Goal: Task Accomplishment & Management: Use online tool/utility

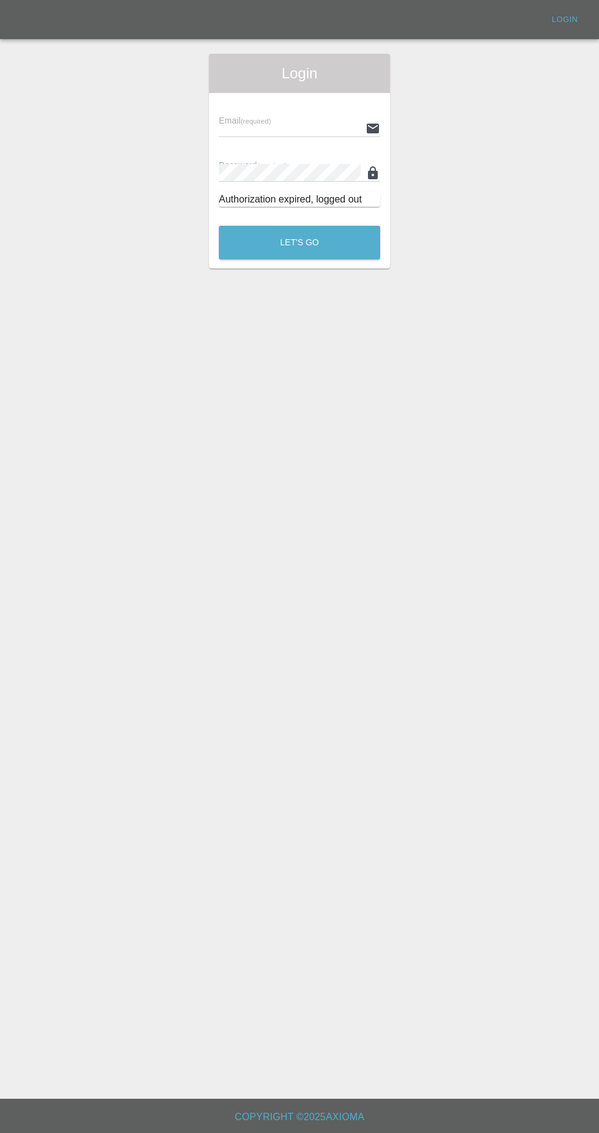
click at [298, 130] on input "text" at bounding box center [290, 128] width 142 height 18
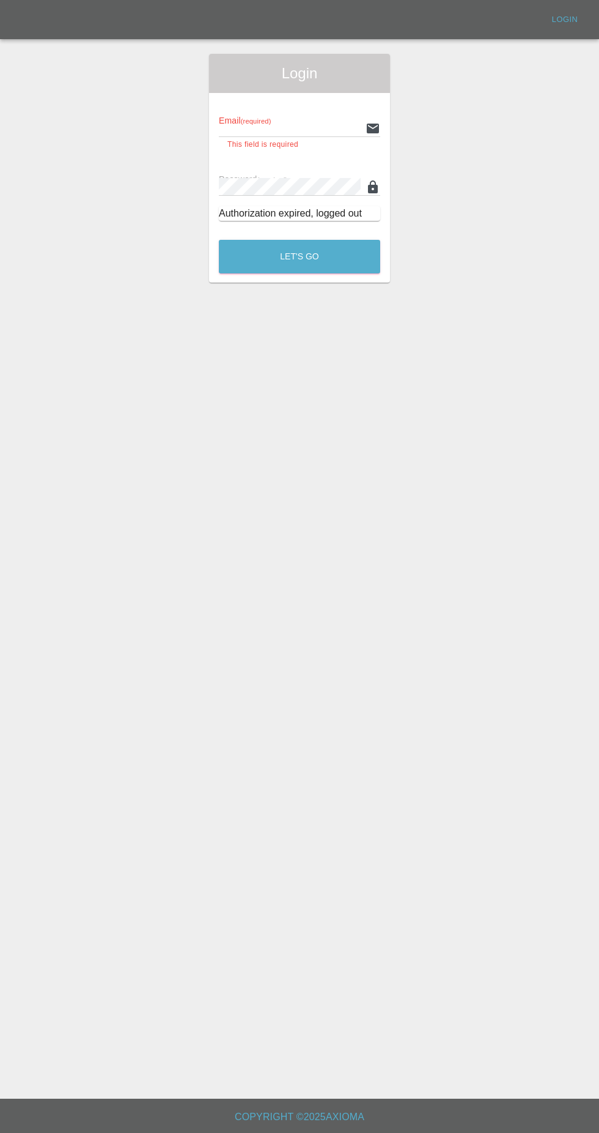
type input "[EMAIL_ADDRESS][DOMAIN_NAME]"
click at [219, 240] on button "Let's Go" at bounding box center [299, 257] width 161 height 34
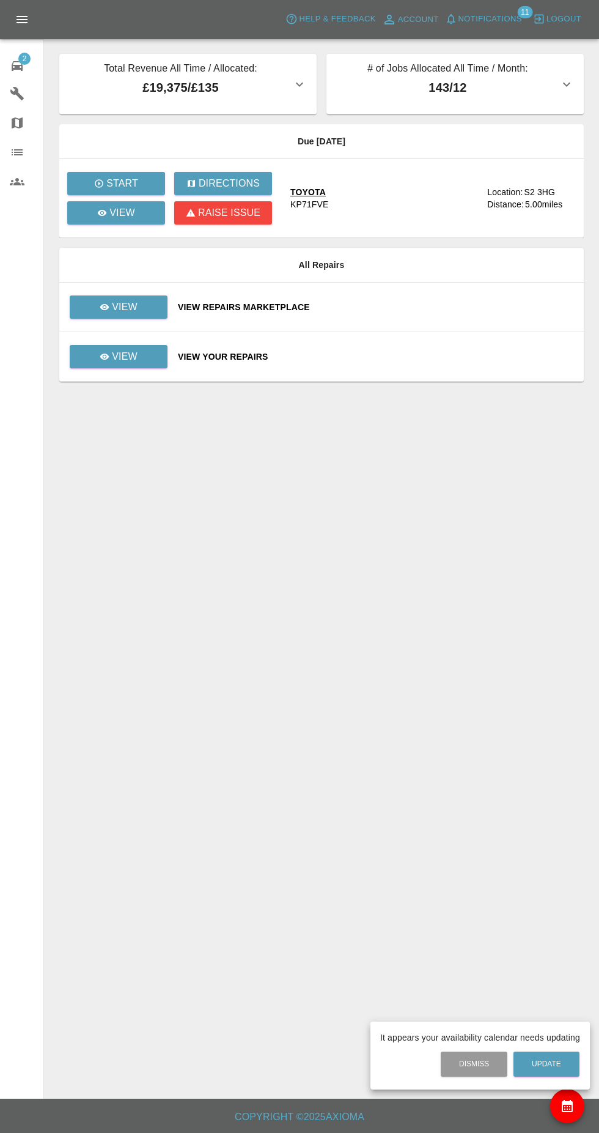
click at [507, 20] on div at bounding box center [299, 566] width 599 height 1133
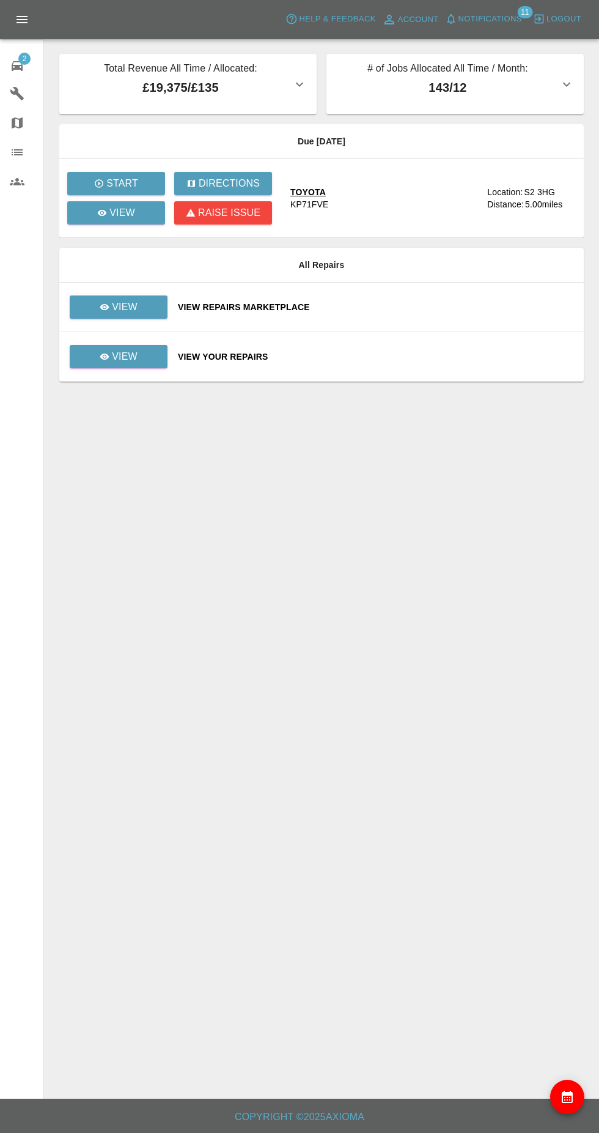
click at [496, 23] on span "Notifications" at bounding box center [491, 19] width 64 height 14
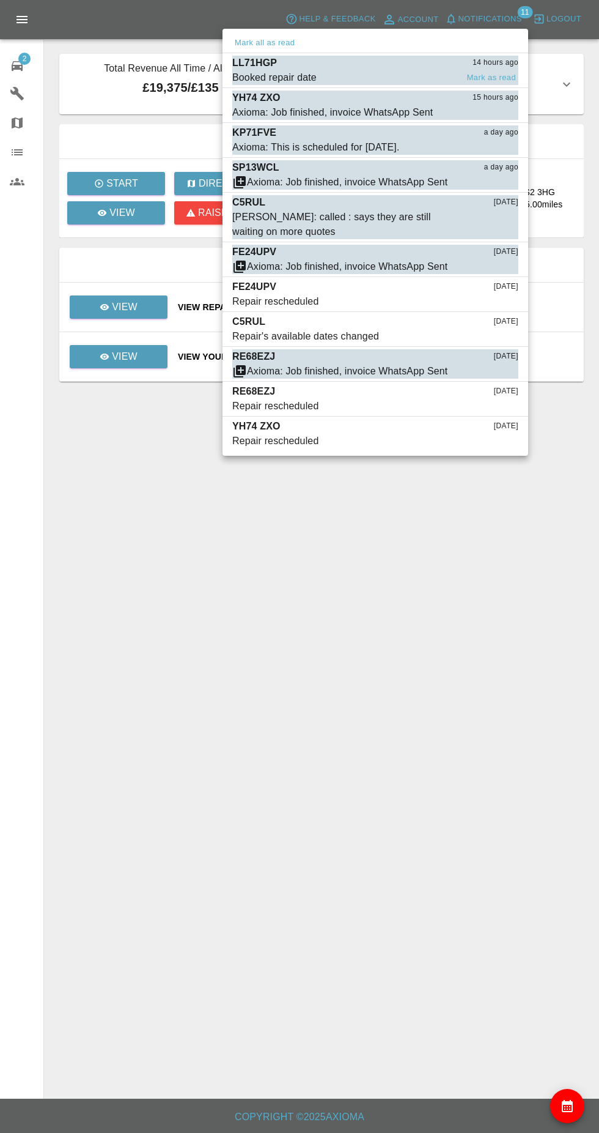
click at [314, 83] on div "Booked repair date" at bounding box center [274, 77] width 84 height 15
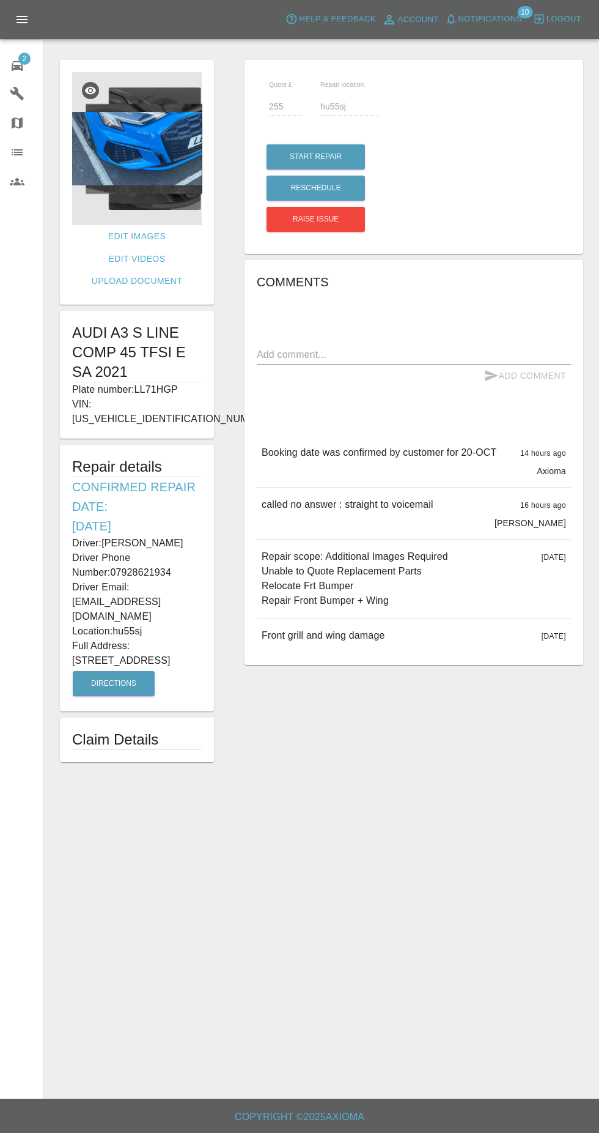
click at [24, 58] on span "2" at bounding box center [24, 59] width 12 height 12
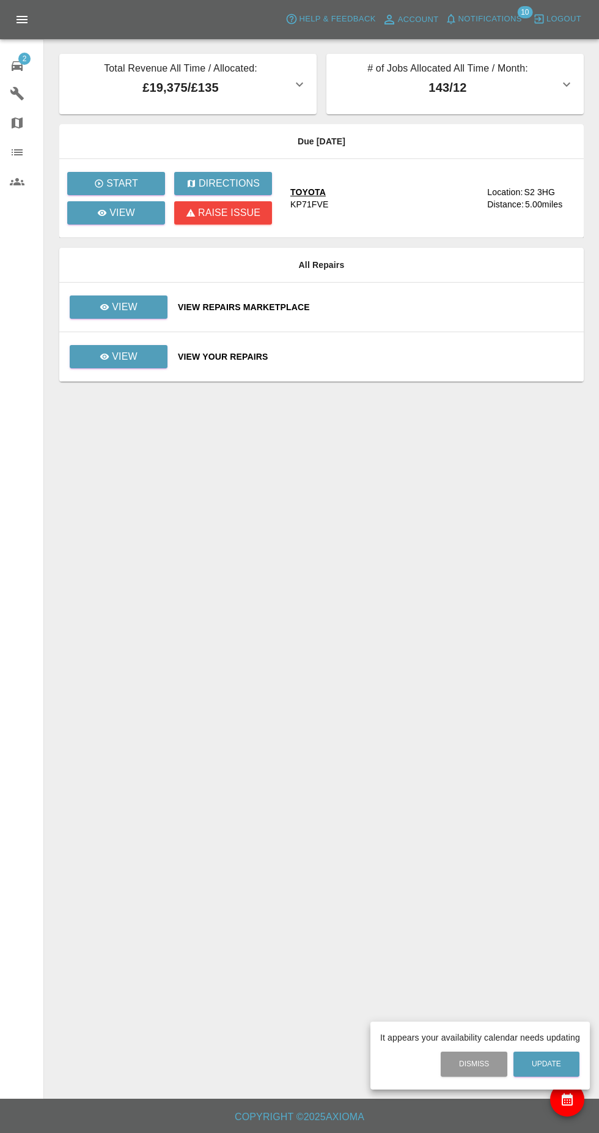
click at [129, 315] on div at bounding box center [299, 566] width 599 height 1133
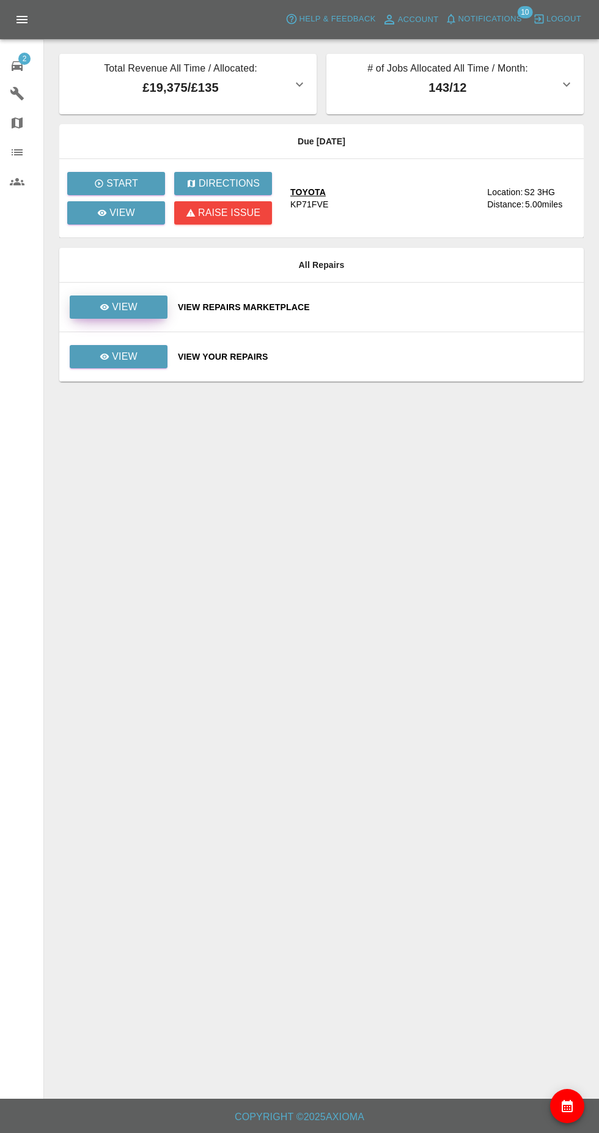
click at [156, 314] on link "View" at bounding box center [119, 306] width 98 height 23
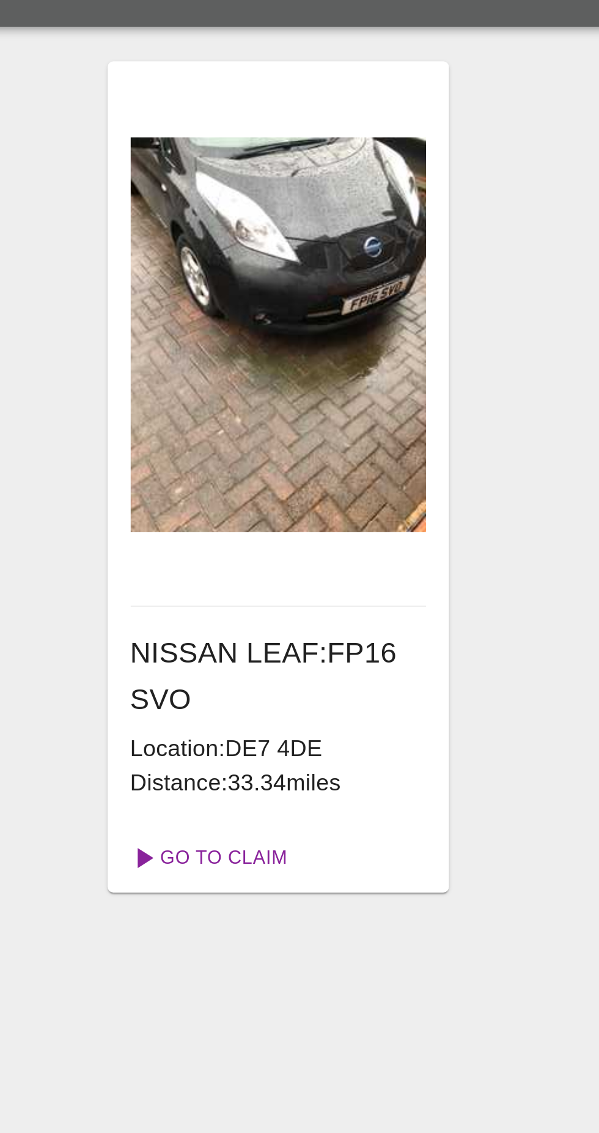
click at [303, 384] on link "Go To Claim" at bounding box center [291, 394] width 75 height 20
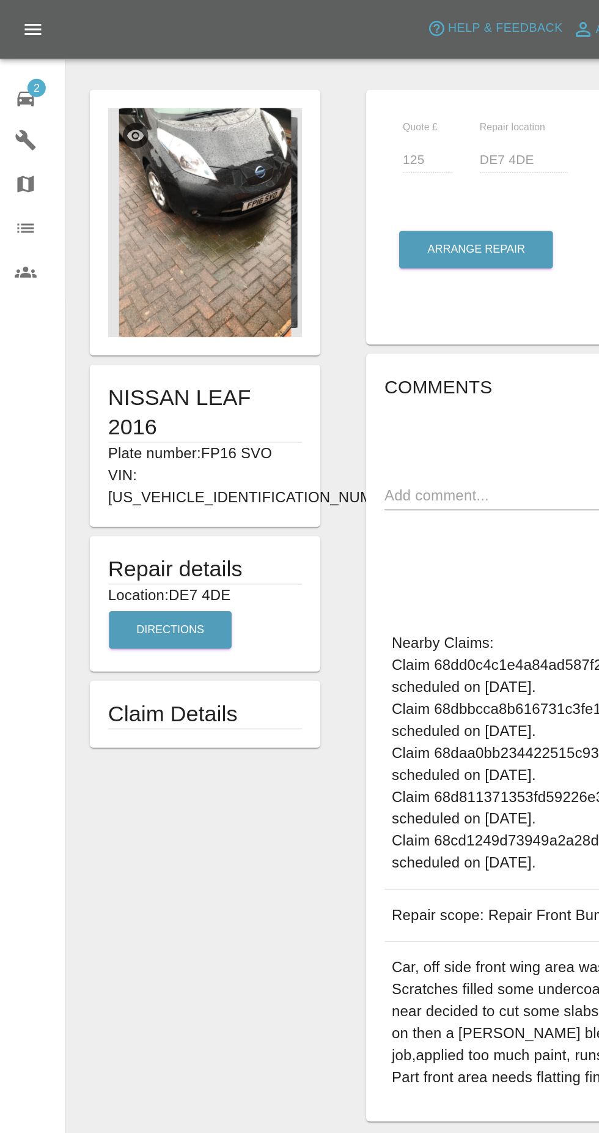
click at [109, 188] on img at bounding box center [137, 148] width 130 height 153
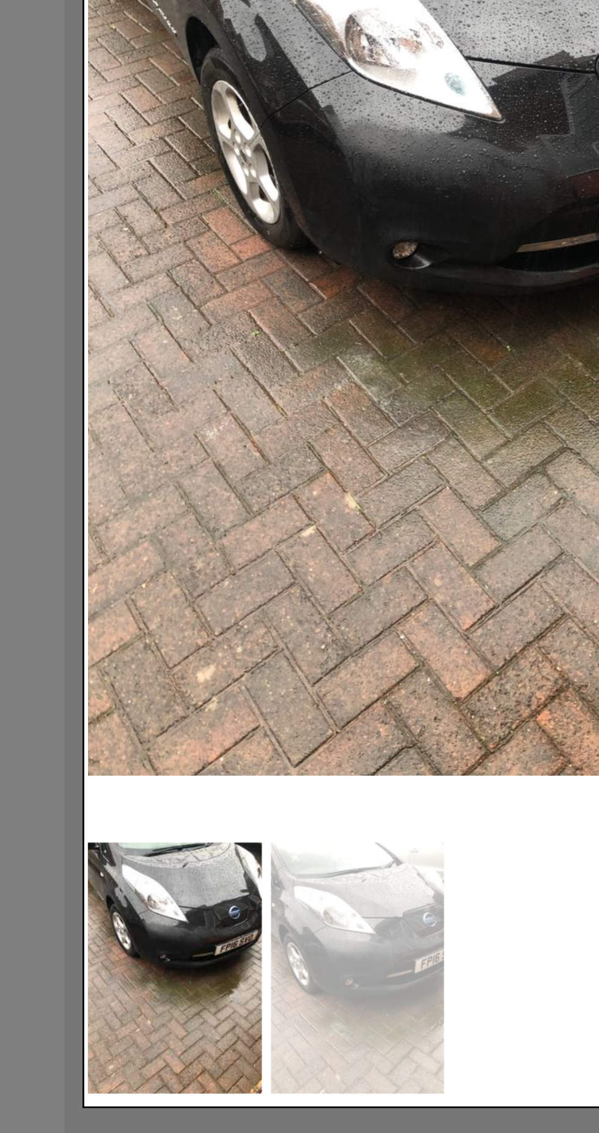
click at [242, 836] on img at bounding box center [300, 476] width 482 height 719
click at [98, 998] on img at bounding box center [117, 926] width 116 height 168
click at [251, 987] on img at bounding box center [239, 926] width 116 height 168
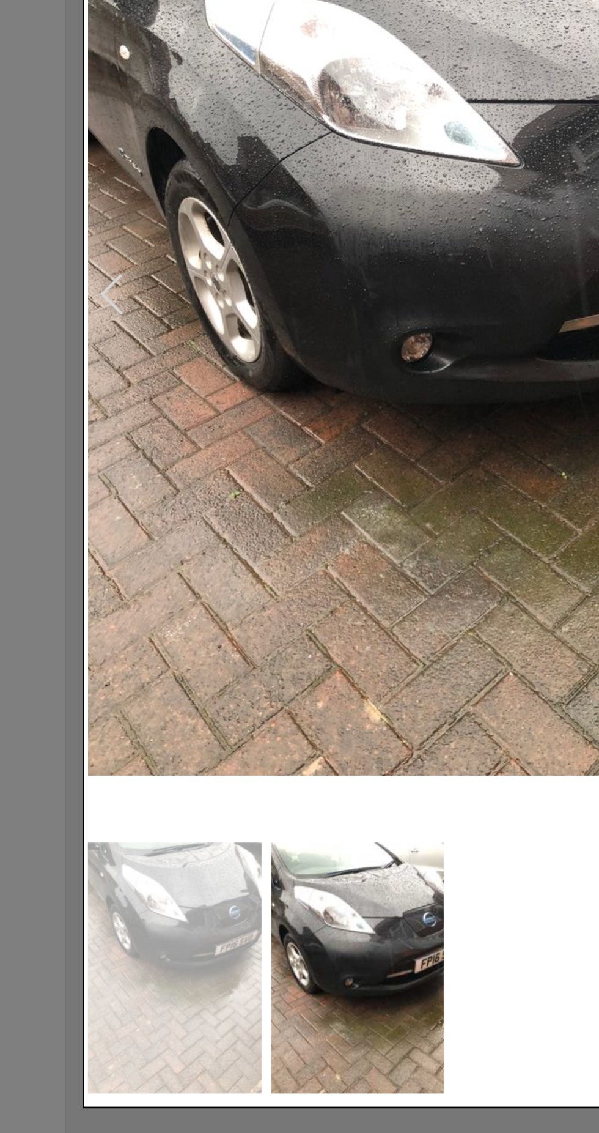
click at [133, 975] on img at bounding box center [117, 926] width 116 height 168
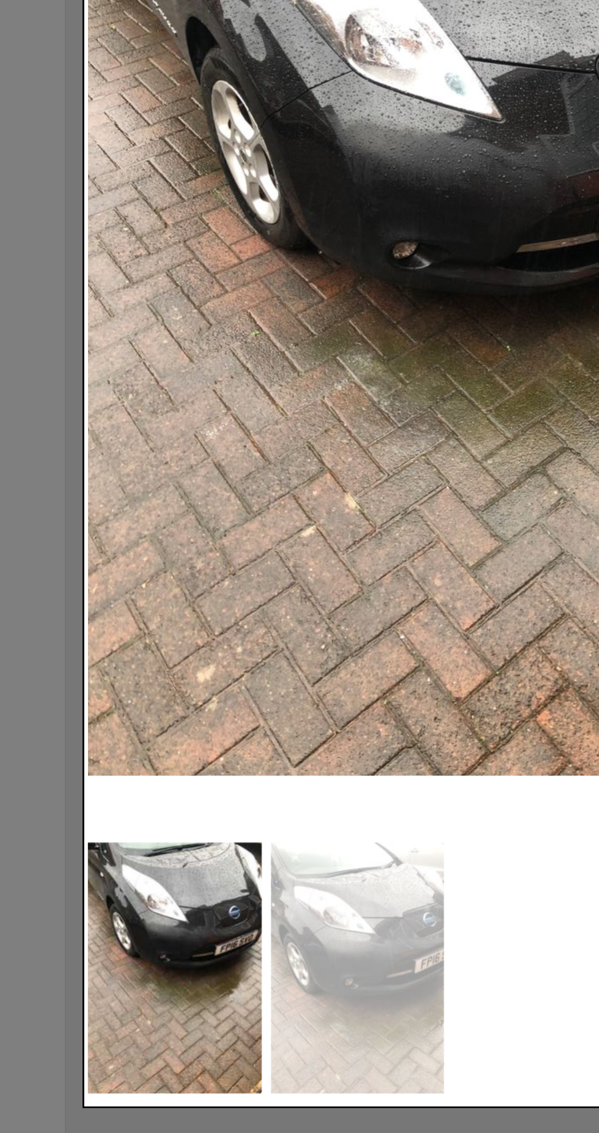
click at [255, 995] on img at bounding box center [239, 926] width 116 height 168
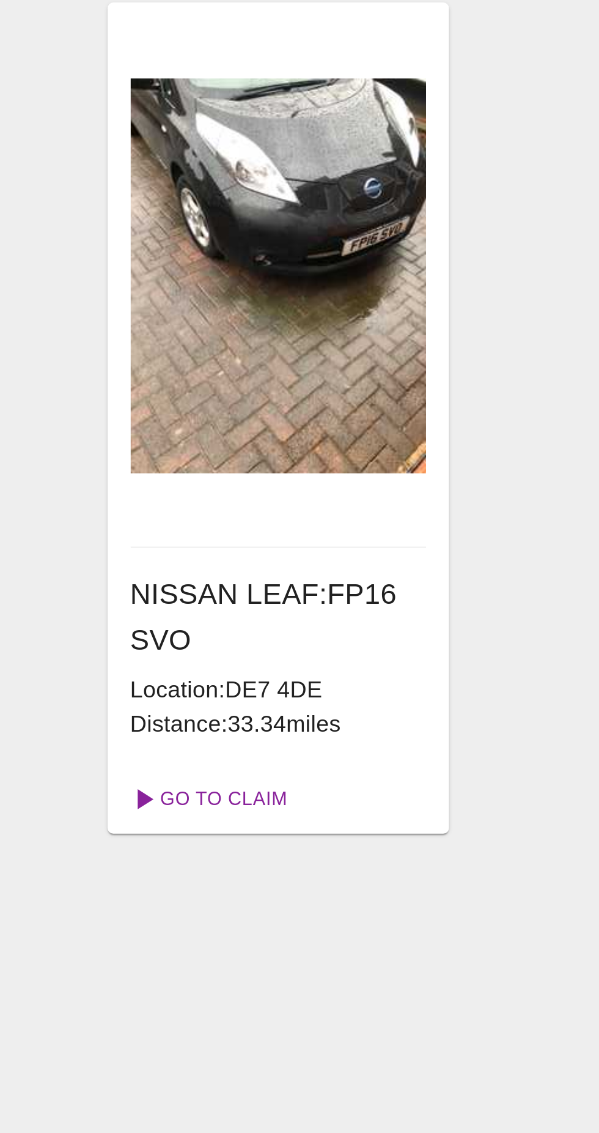
click at [288, 399] on link "Go To Claim" at bounding box center [291, 394] width 75 height 20
